Goal: Navigation & Orientation: Go to known website

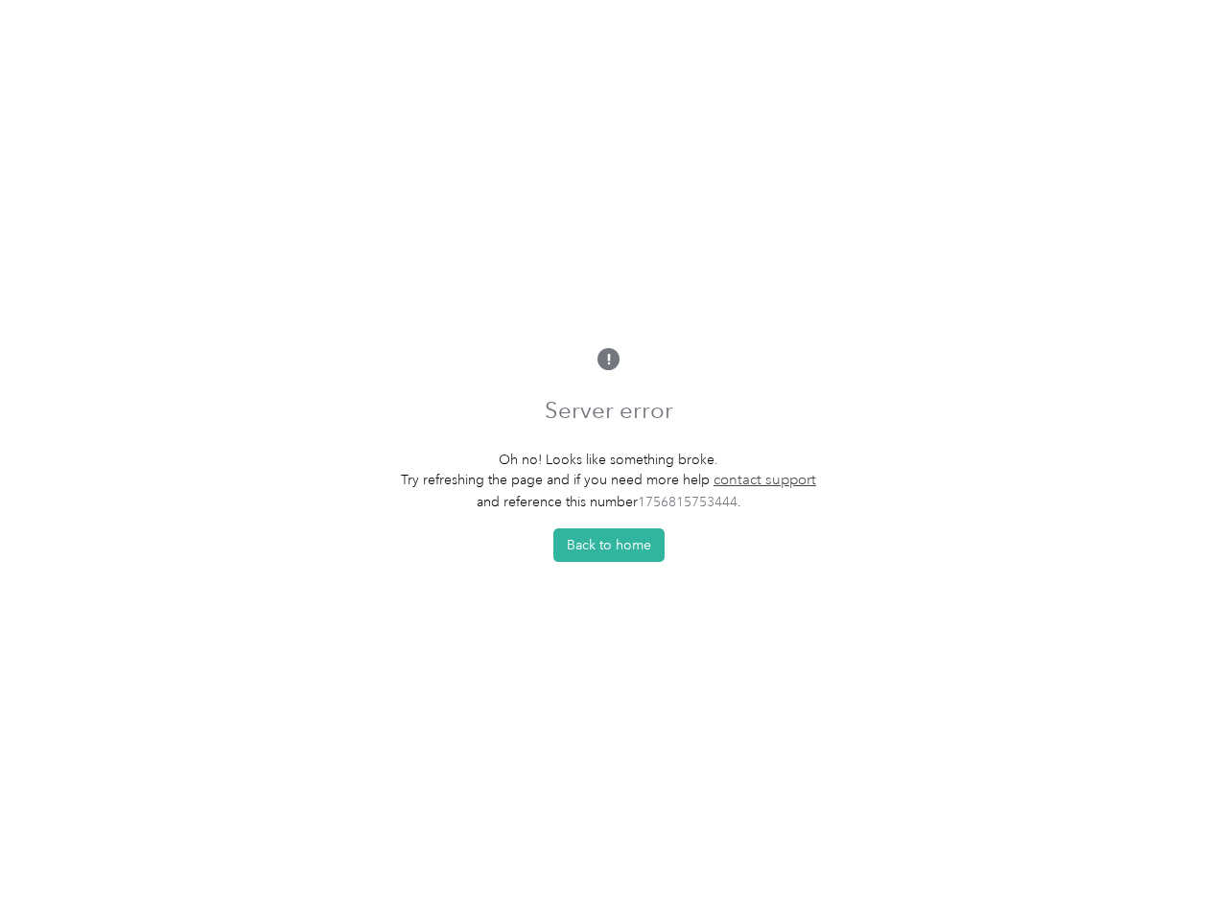
click at [608, 455] on p "Oh no! Looks like something broke." at bounding box center [608, 460] width 415 height 20
click at [614, 551] on button "Back to home" at bounding box center [609, 546] width 111 height 34
